Goal: Check status: Check status

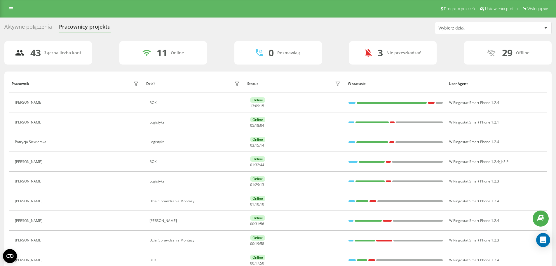
click at [464, 32] on div "Wybierz dział" at bounding box center [493, 28] width 116 height 12
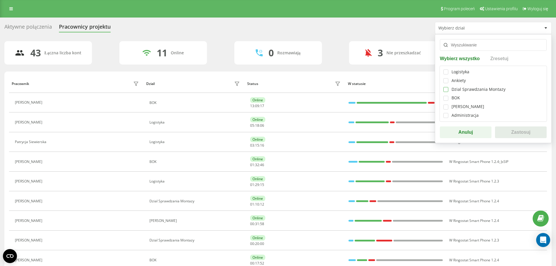
click at [446, 87] on label at bounding box center [445, 87] width 5 height 0
checkbox input "true"
click at [523, 131] on button "Zastosuj" at bounding box center [521, 132] width 52 height 12
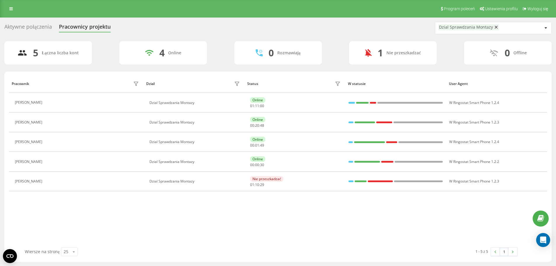
click at [460, 27] on div "Dzial Sprawdzania Montazy" at bounding box center [466, 27] width 54 height 5
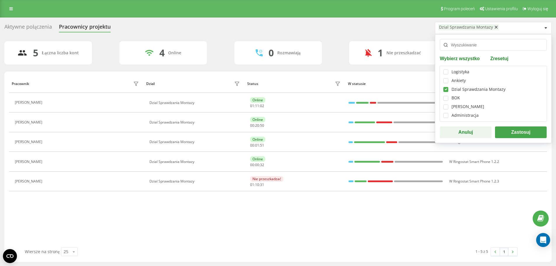
click at [447, 87] on label at bounding box center [445, 87] width 5 height 0
checkbox input "false"
click at [448, 69] on label at bounding box center [445, 69] width 5 height 0
checkbox input "true"
click at [524, 133] on button "Zastosuj" at bounding box center [521, 132] width 52 height 12
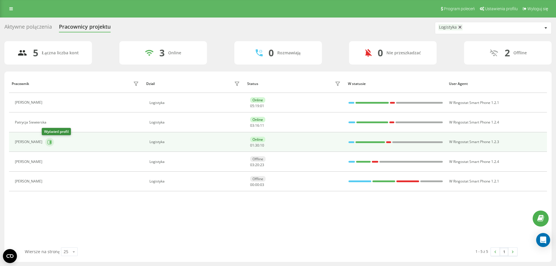
click at [50, 141] on icon at bounding box center [50, 141] width 1 height 3
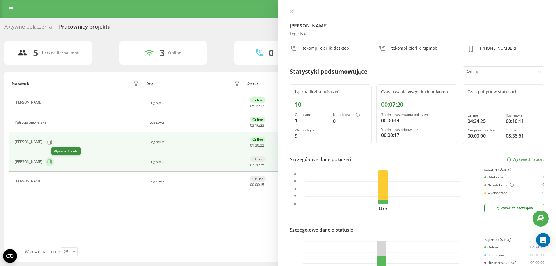
click at [52, 161] on icon at bounding box center [50, 161] width 4 height 4
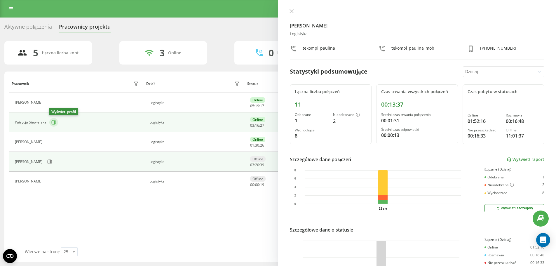
click at [55, 121] on icon at bounding box center [53, 122] width 5 height 5
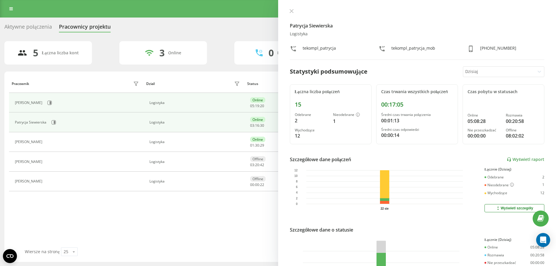
click at [53, 103] on div "[PERSON_NAME]" at bounding box center [78, 103] width 126 height 10
click at [50, 102] on icon at bounding box center [50, 102] width 1 height 3
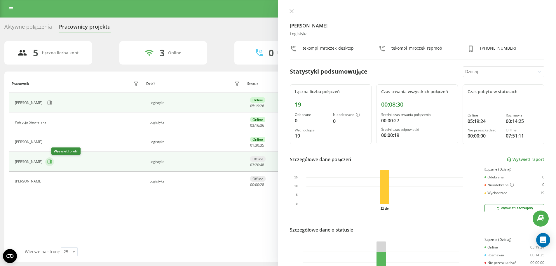
click at [51, 161] on icon at bounding box center [50, 161] width 1 height 3
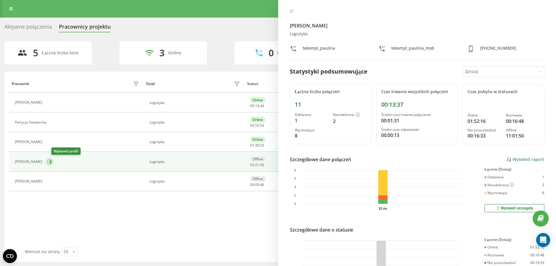
click at [51, 161] on icon at bounding box center [50, 161] width 1 height 3
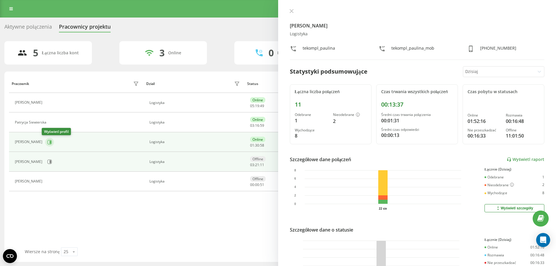
click at [48, 143] on icon at bounding box center [50, 142] width 4 height 4
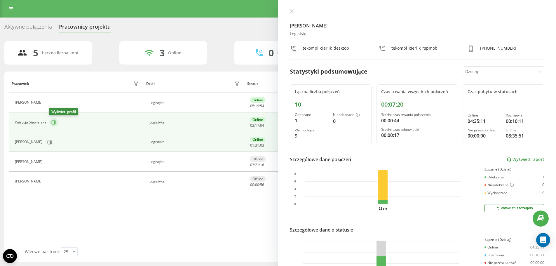
click at [50, 120] on button at bounding box center [53, 122] width 9 height 9
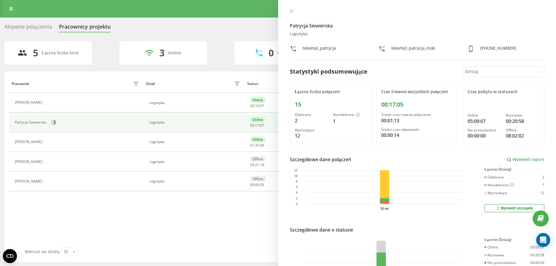
click at [52, 165] on button at bounding box center [48, 162] width 7 height 8
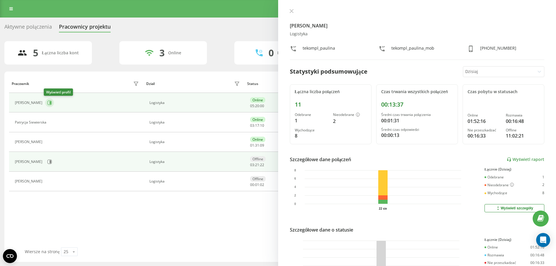
click at [47, 101] on icon at bounding box center [49, 102] width 5 height 5
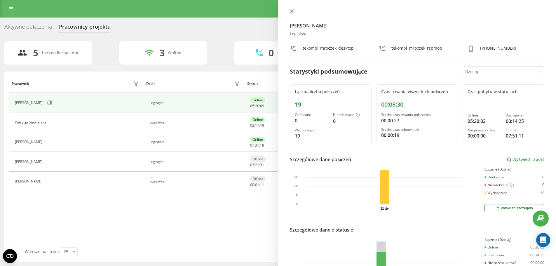
click at [290, 12] on icon at bounding box center [292, 11] width 4 height 4
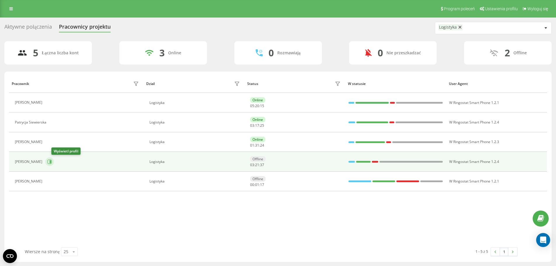
click at [52, 160] on icon at bounding box center [50, 161] width 4 height 4
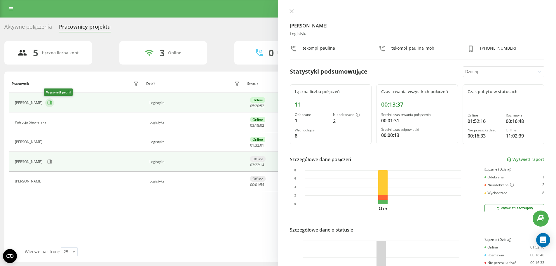
click at [48, 105] on icon at bounding box center [50, 102] width 4 height 4
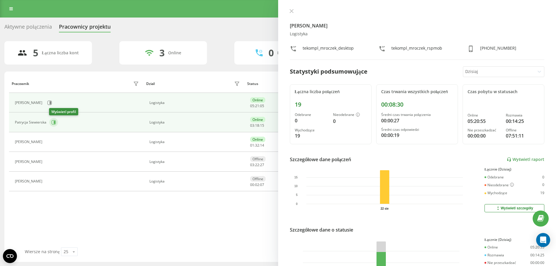
click at [56, 120] on button at bounding box center [53, 122] width 9 height 9
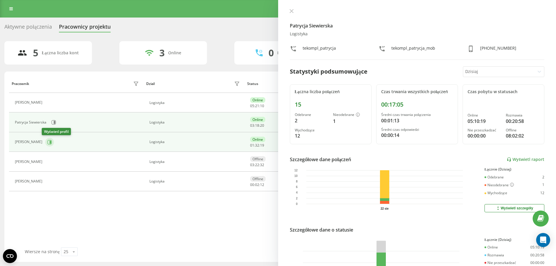
click at [48, 140] on icon at bounding box center [50, 142] width 4 height 4
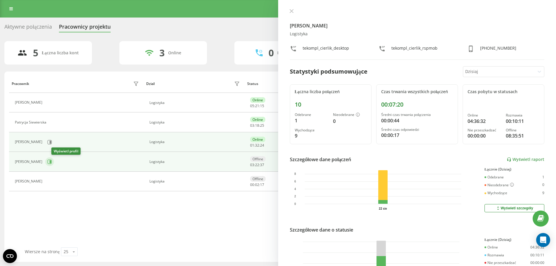
click at [52, 161] on icon at bounding box center [49, 161] width 5 height 5
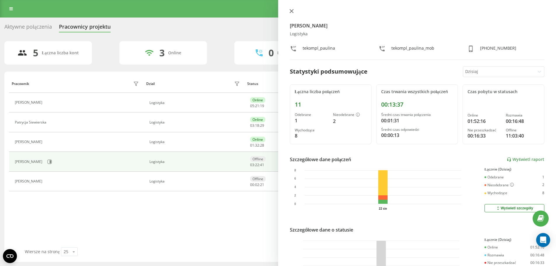
click at [290, 11] on icon at bounding box center [292, 11] width 4 height 4
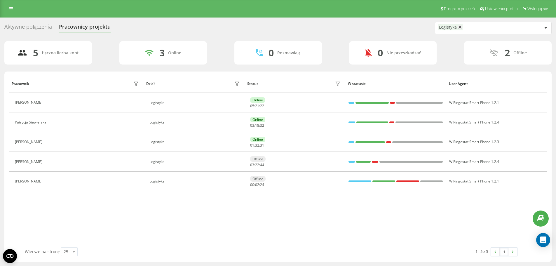
click at [544, 28] on div at bounding box center [545, 28] width 7 height 7
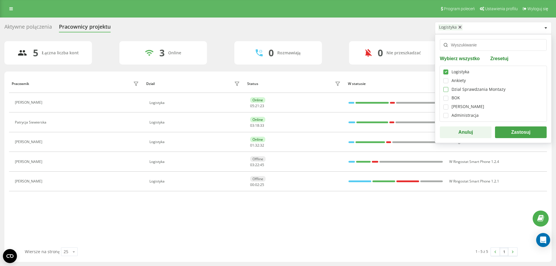
click at [446, 87] on label at bounding box center [445, 87] width 5 height 0
checkbox input "true"
click at [447, 69] on label at bounding box center [445, 69] width 5 height 0
checkbox input "false"
click at [499, 134] on button "Zastosuj" at bounding box center [521, 132] width 52 height 12
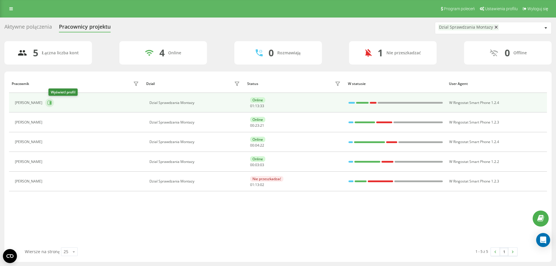
click at [51, 104] on icon at bounding box center [50, 102] width 1 height 3
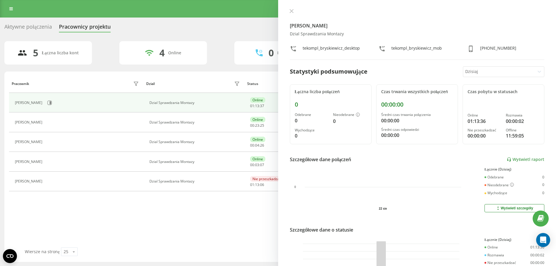
drag, startPoint x: 295, startPoint y: 11, endPoint x: 213, endPoint y: 41, distance: 87.0
click at [294, 11] on button at bounding box center [292, 12] width 8 height 6
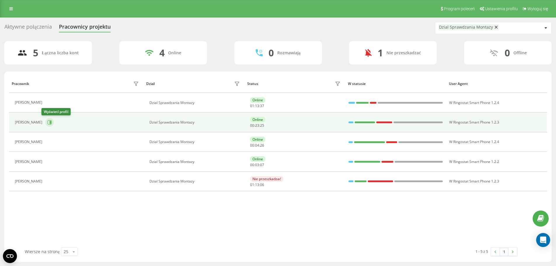
click at [50, 122] on icon at bounding box center [50, 122] width 1 height 3
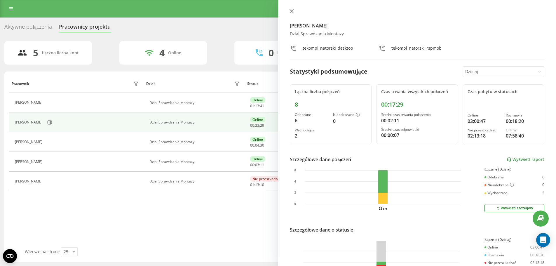
click at [291, 12] on icon at bounding box center [292, 11] width 4 height 4
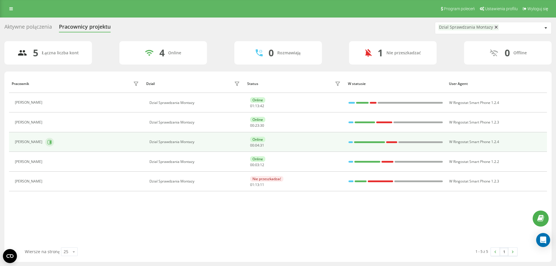
click at [48, 139] on button at bounding box center [49, 142] width 9 height 9
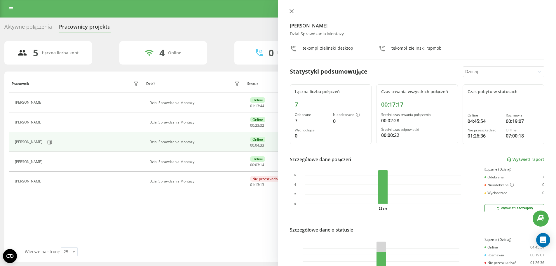
click at [291, 13] on icon at bounding box center [292, 11] width 4 height 4
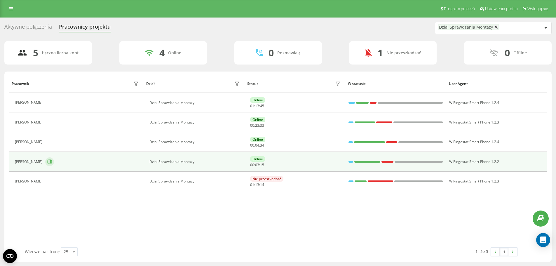
click at [47, 161] on icon at bounding box center [49, 161] width 5 height 5
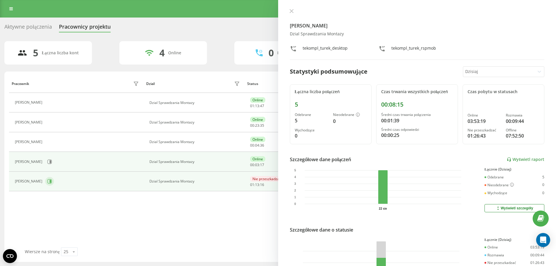
click at [45, 183] on div "[PERSON_NAME]" at bounding box center [78, 181] width 126 height 10
click at [48, 182] on icon at bounding box center [49, 181] width 5 height 5
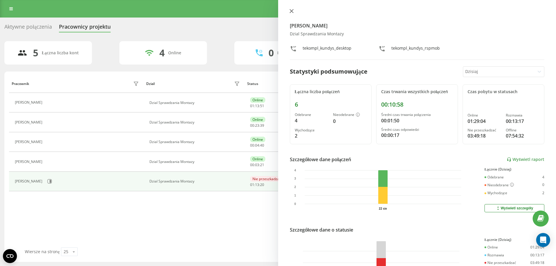
click at [290, 11] on icon at bounding box center [292, 11] width 4 height 4
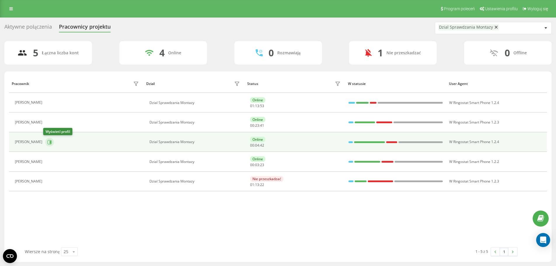
click at [47, 140] on icon at bounding box center [49, 142] width 5 height 5
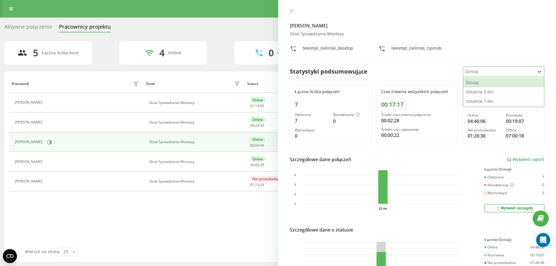
click at [494, 74] on div at bounding box center [498, 71] width 67 height 7
click at [482, 101] on div "Ostatnie 7 dni" at bounding box center [503, 101] width 81 height 9
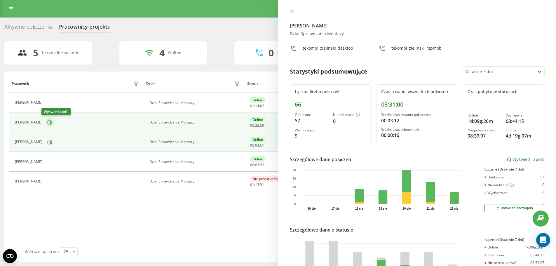
click at [47, 124] on icon at bounding box center [49, 122] width 5 height 5
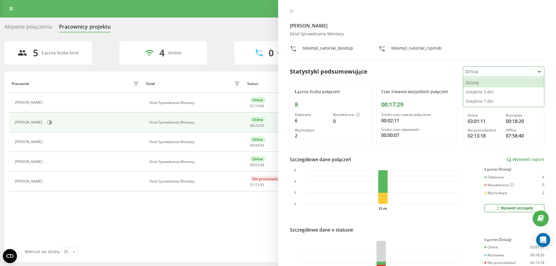
click at [477, 69] on div at bounding box center [498, 71] width 67 height 7
click at [476, 98] on div "Ostatnie 7 dni" at bounding box center [503, 101] width 81 height 9
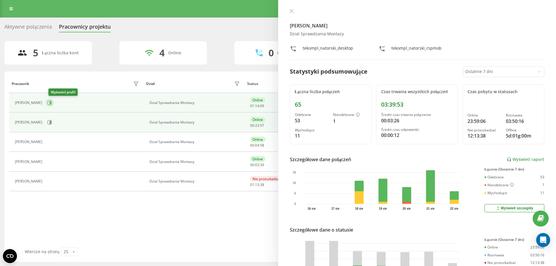
click at [52, 102] on icon at bounding box center [49, 102] width 5 height 5
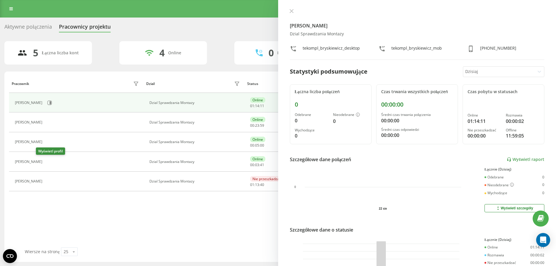
click at [46, 161] on icon at bounding box center [48, 161] width 5 height 5
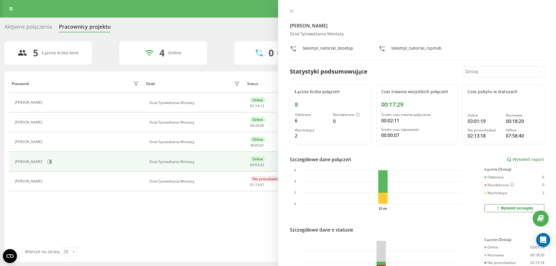
click at [490, 68] on div at bounding box center [498, 71] width 67 height 7
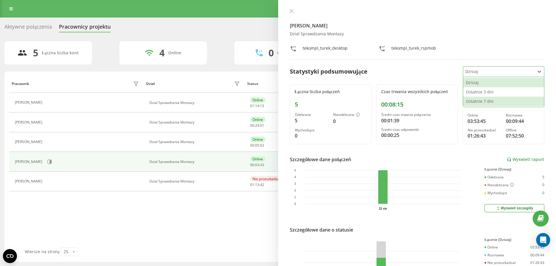
click at [479, 97] on div "Ostatnie 7 dni" at bounding box center [503, 101] width 81 height 9
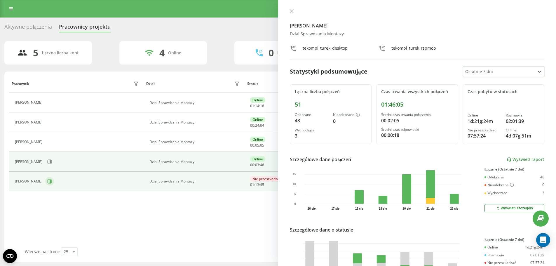
click at [49, 180] on icon at bounding box center [49, 181] width 5 height 5
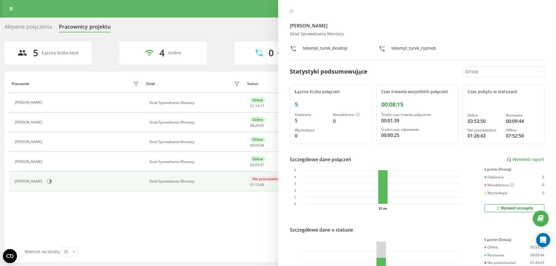
click at [515, 66] on div "[PERSON_NAME] Dzial Sprawdzania Montazy tekompl_turek_desktop tekompl_turek_rsp…" at bounding box center [417, 133] width 278 height 266
click at [514, 68] on div "Dzisiaj" at bounding box center [499, 72] width 72 height 10
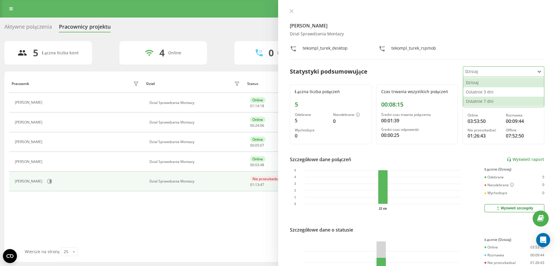
click at [487, 98] on div "Ostatnie 7 dni" at bounding box center [503, 101] width 81 height 9
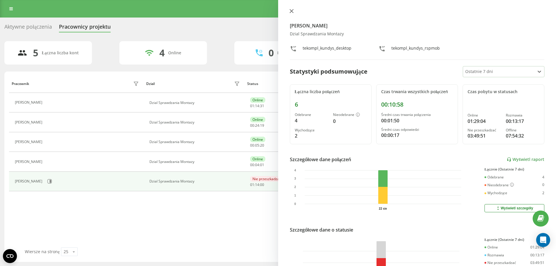
click at [293, 9] on icon at bounding box center [292, 11] width 4 height 4
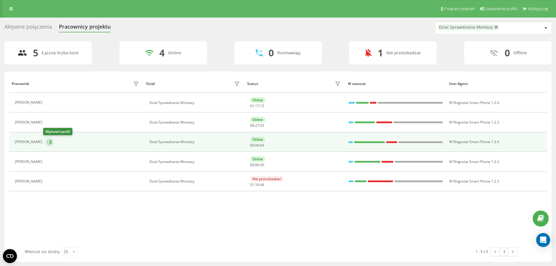
click at [48, 141] on icon at bounding box center [49, 142] width 5 height 5
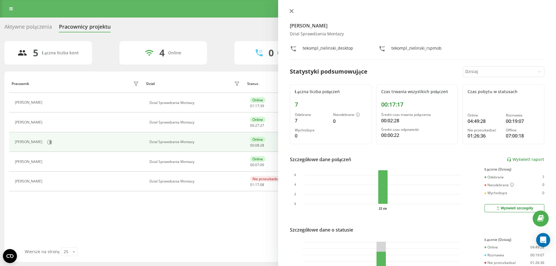
click at [292, 11] on icon at bounding box center [292, 11] width 4 height 4
